Goal: Task Accomplishment & Management: Use online tool/utility

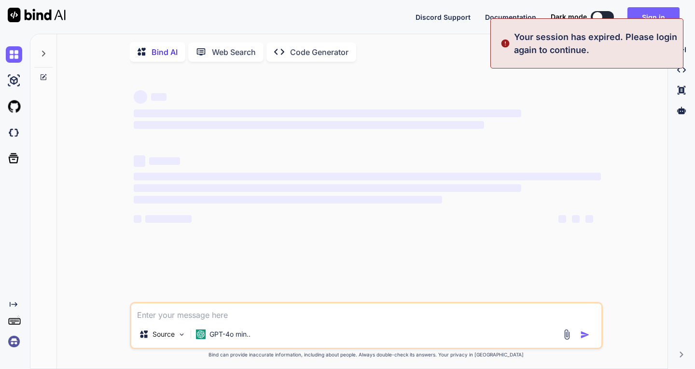
type textarea "x"
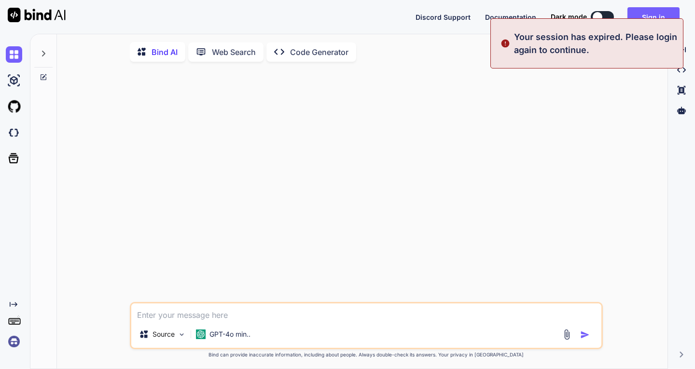
click at [565, 40] on p "Your session has expired. Please login again to continue." at bounding box center [595, 43] width 163 height 26
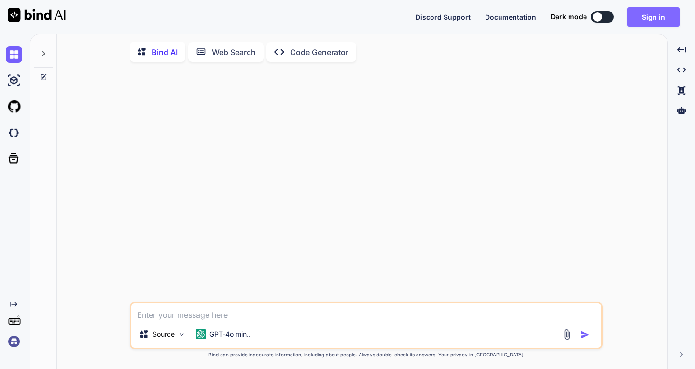
click at [655, 14] on button "Sign in" at bounding box center [653, 16] width 52 height 19
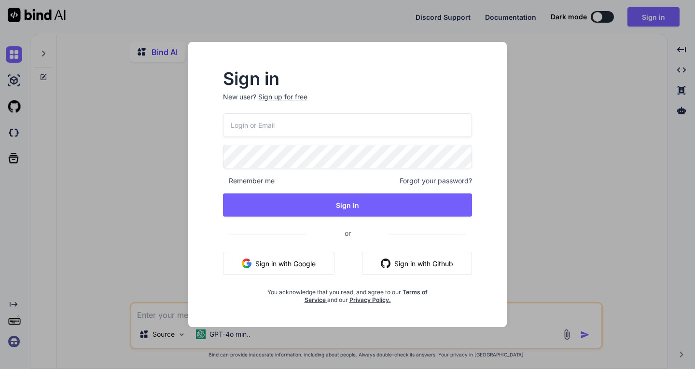
click at [269, 124] on input "email" at bounding box center [347, 125] width 249 height 24
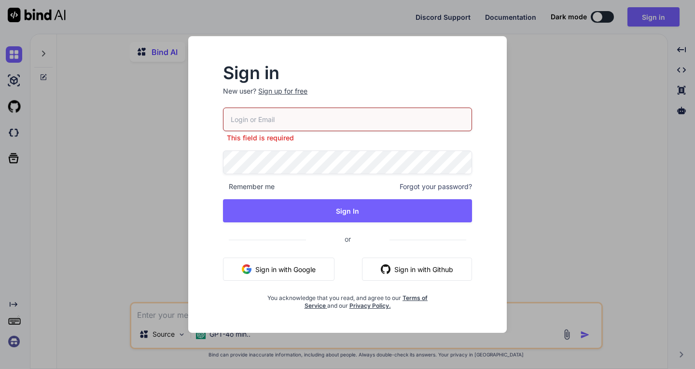
click at [269, 261] on button "Sign in with Google" at bounding box center [278, 269] width 111 height 23
click at [523, 148] on div "Sign in New user? Sign up for free This field is required Remember me Forgot yo…" at bounding box center [347, 184] width 695 height 369
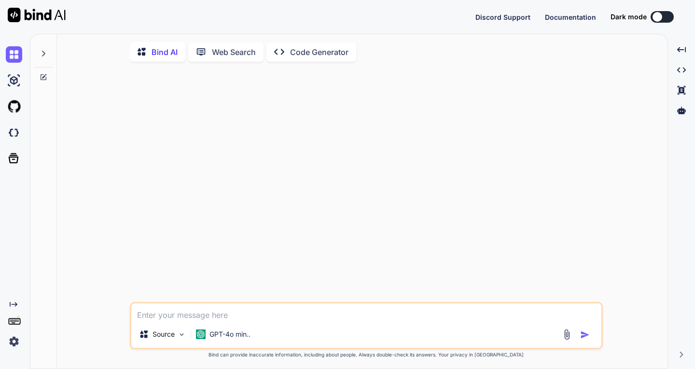
click at [16, 342] on img at bounding box center [14, 341] width 16 height 16
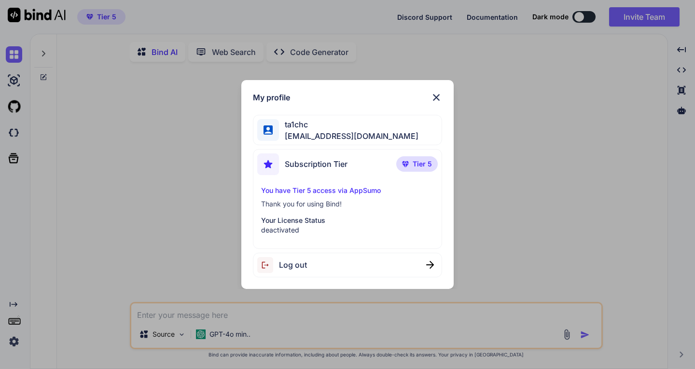
click at [279, 227] on p "deactivated" at bounding box center [347, 230] width 173 height 10
click at [100, 14] on div "My profile ta1chc ta1chc@gmail.com Subscription Tier Tier 5 You have Tier 5 acc…" at bounding box center [347, 184] width 695 height 369
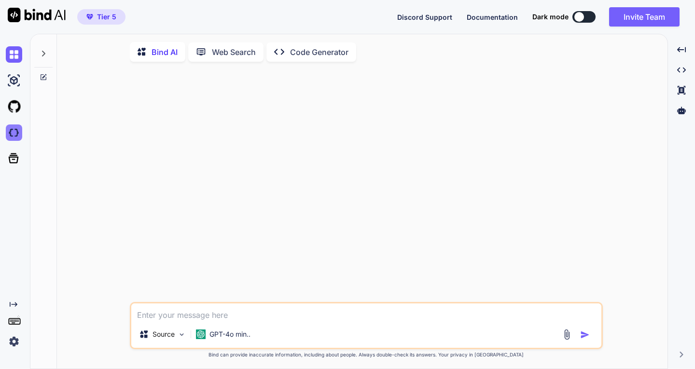
click at [14, 133] on img at bounding box center [14, 132] width 16 height 16
click at [220, 317] on textarea at bounding box center [366, 311] width 470 height 17
paste textarea "WooCommerce sitesi ile Trendyol'u doğrudan entegre edecek bir entegrasyon yazab…"
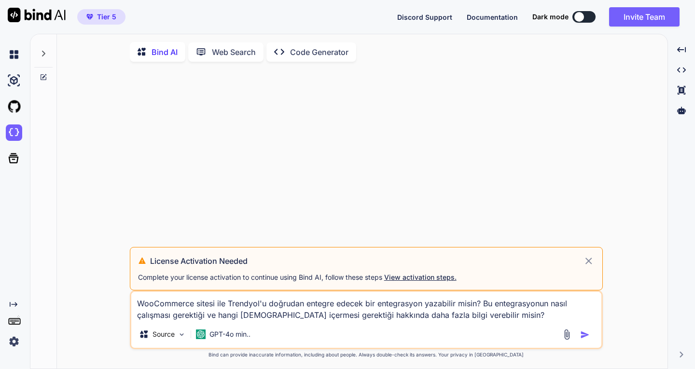
type textarea "WooCommerce sitesi ile Trendyol'u doğrudan entegre edecek bir entegrasyon yazab…"
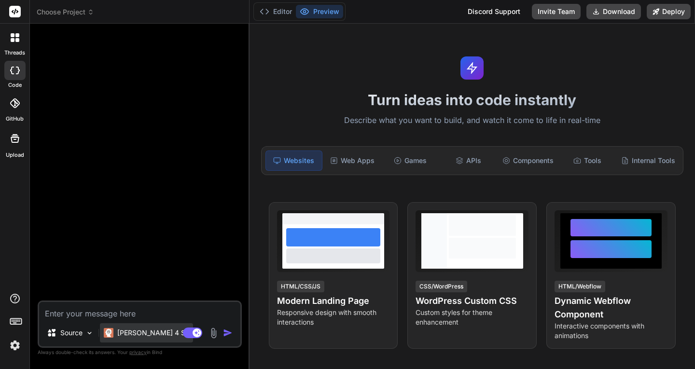
click at [136, 335] on p "[PERSON_NAME] 4 S.." at bounding box center [153, 333] width 72 height 10
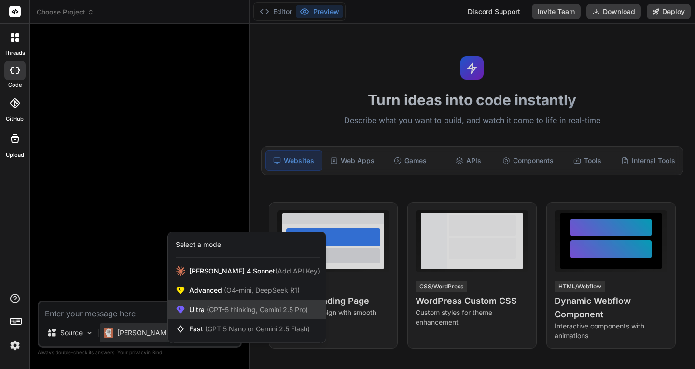
click at [217, 312] on span "(GPT-5 thinking, Gemini 2.5 Pro)" at bounding box center [256, 309] width 103 height 8
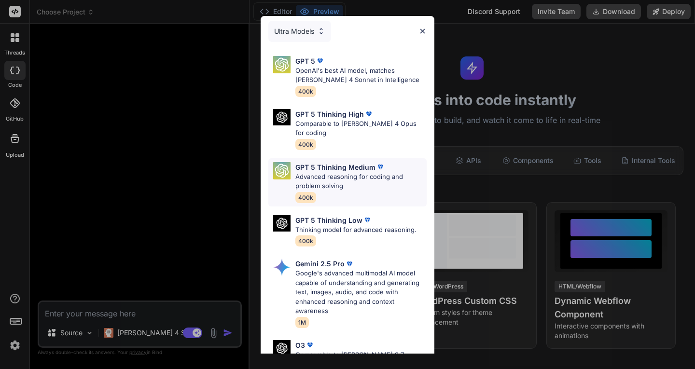
click at [363, 172] on p "Advanced reasoning for coding and problem solving" at bounding box center [360, 181] width 131 height 19
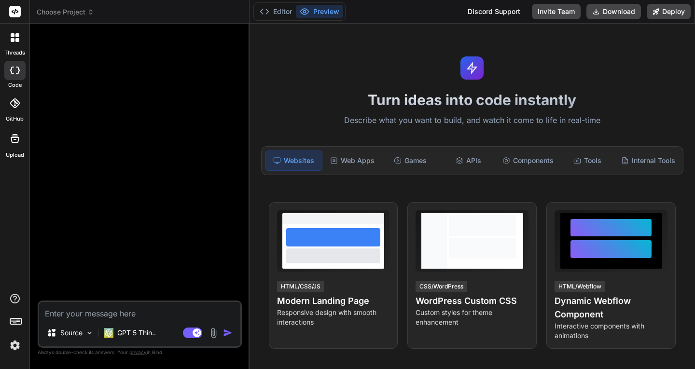
click at [123, 309] on textarea at bounding box center [139, 310] width 201 height 17
paste textarea "WooCommerce sitesi ile Trendyol'u doğrudan entegre edecek bir entegrasyon yazab…"
type textarea "x"
type textarea "WooCommerce sitesi ile Trendyol'u doğrudan entegre edecek bir entegrasyon yazab…"
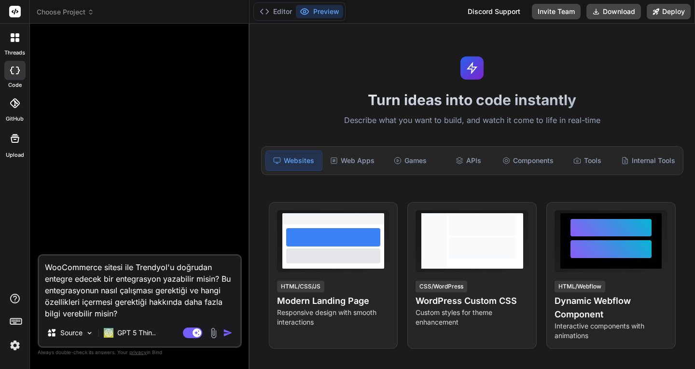
type textarea "x"
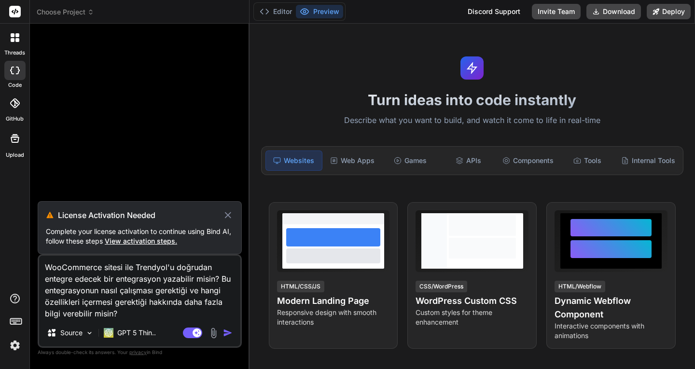
type textarea "WooCommerce sitesi ile Trendyol'u doğrudan entegre edecek bir entegrasyon yazab…"
click at [137, 242] on span "View activation steps." at bounding box center [141, 241] width 72 height 8
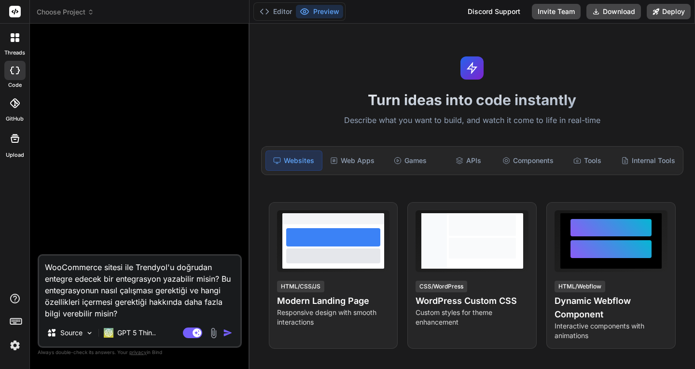
type textarea "x"
